Goal: Task Accomplishment & Management: Manage account settings

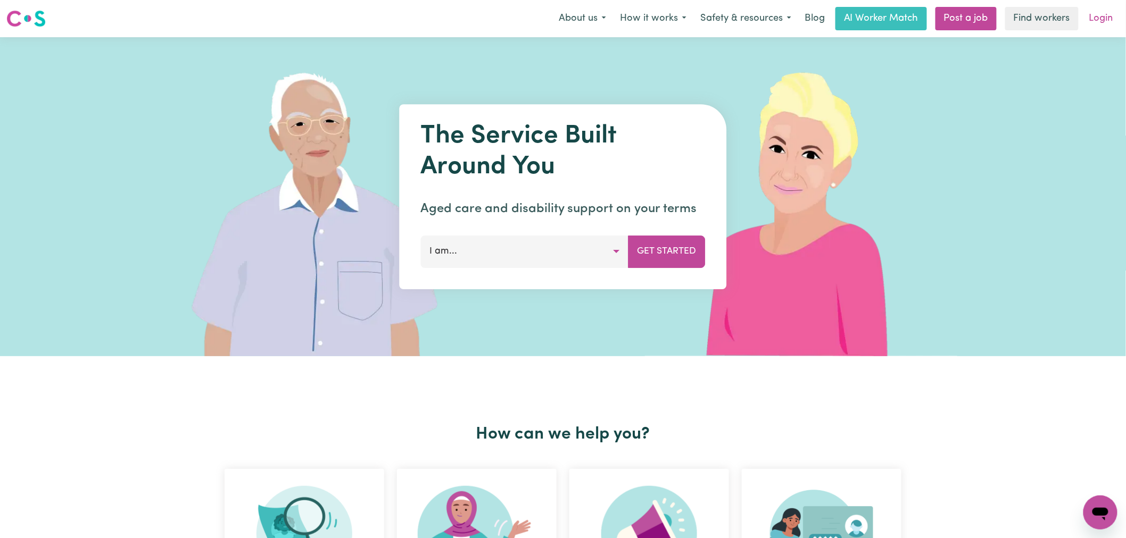
click at [1105, 16] on link "Login" at bounding box center [1101, 18] width 37 height 23
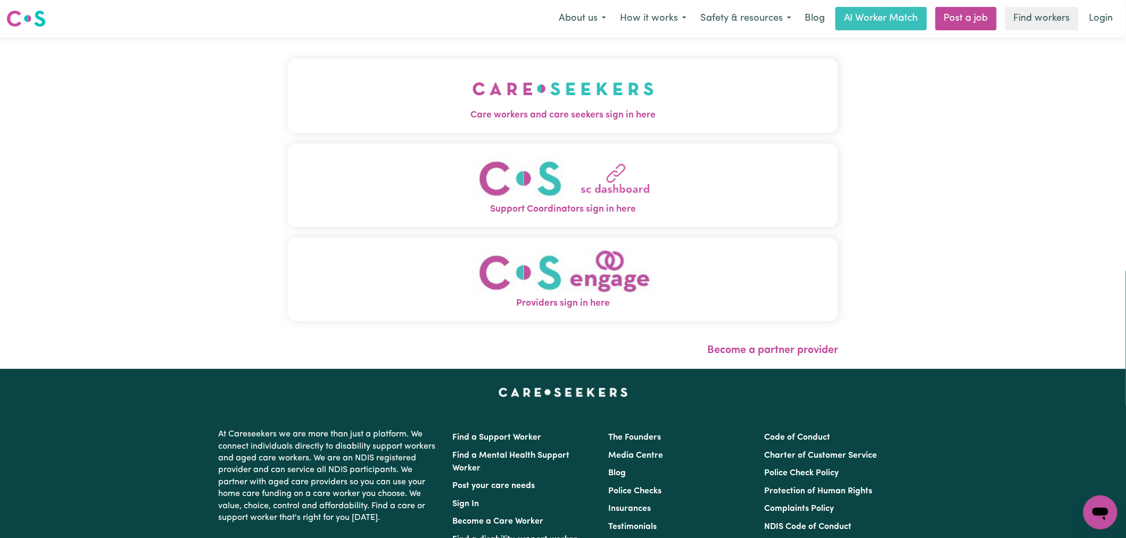
click at [496, 113] on button "Care workers and care seekers sign in here" at bounding box center [563, 96] width 550 height 74
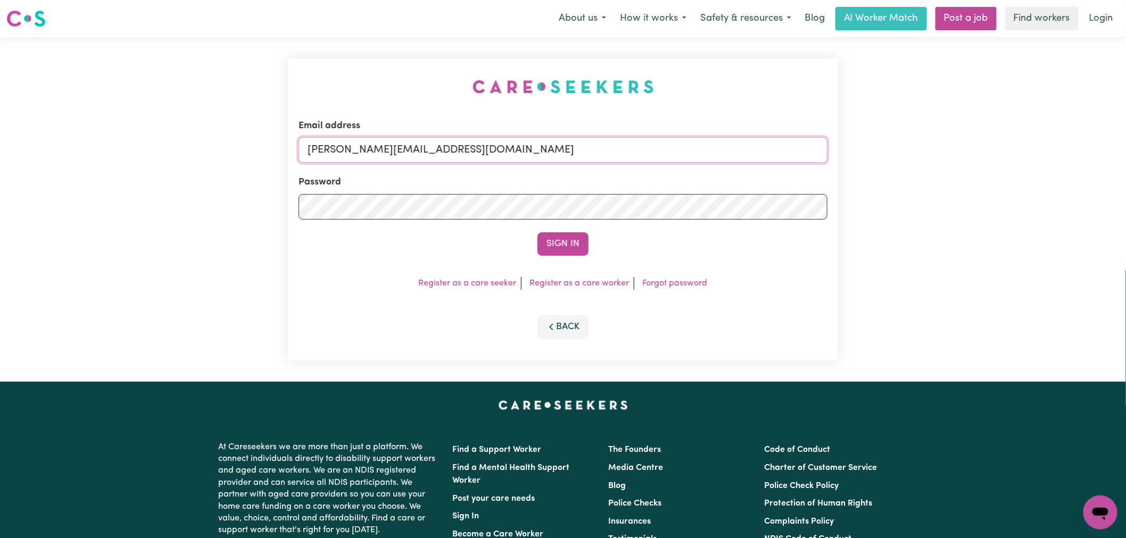
click at [550, 160] on input "[PERSON_NAME][EMAIL_ADDRESS][DOMAIN_NAME]" at bounding box center [562, 150] width 529 height 26
drag, startPoint x: 575, startPoint y: 153, endPoint x: 361, endPoint y: 153, distance: 214.4
click at [361, 153] on input "[EMAIL_ADDRESS][DOMAIN_NAME]" at bounding box center [562, 150] width 529 height 26
type input "[EMAIL_ADDRESS][DOMAIN_NAME]"
click at [537, 233] on button "Sign In" at bounding box center [562, 244] width 51 height 23
